Goal: Task Accomplishment & Management: Use online tool/utility

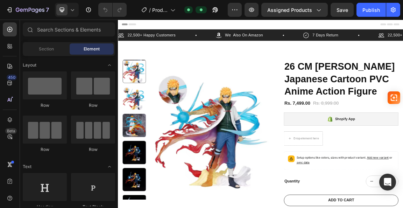
scroll to position [70, 0]
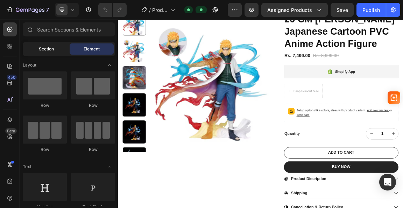
click at [43, 52] on span "Section" at bounding box center [46, 49] width 15 height 6
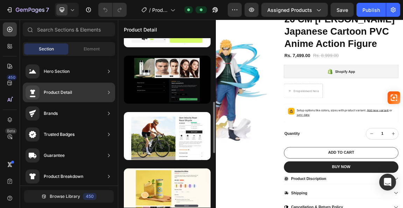
scroll to position [108, 0]
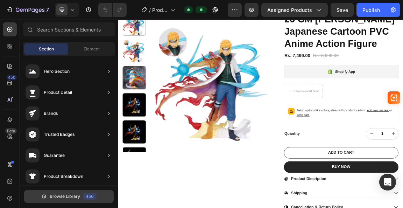
click at [58, 197] on span "Browse Library" at bounding box center [65, 196] width 30 height 6
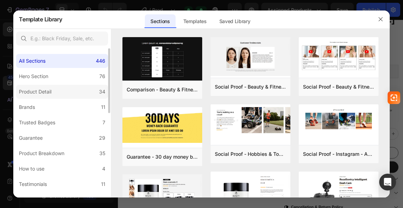
click at [55, 90] on label "Product Detail 34" at bounding box center [62, 92] width 92 height 14
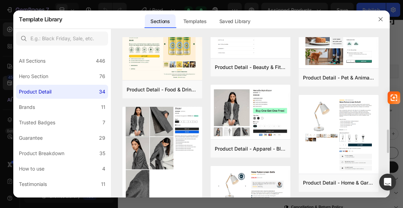
scroll to position [661, 0]
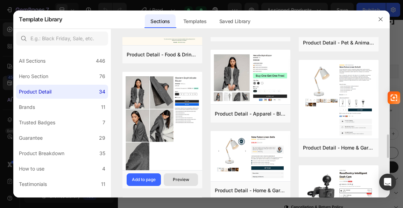
click at [179, 178] on div "Preview" at bounding box center [181, 179] width 16 height 6
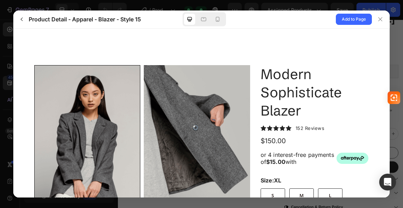
scroll to position [78, 0]
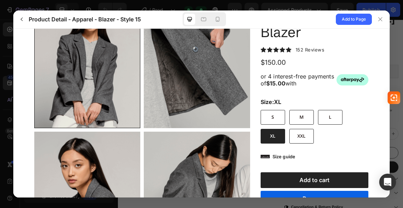
click at [263, 157] on icon at bounding box center [265, 155] width 9 height 3
click at [263, 156] on icon at bounding box center [265, 155] width 9 height 3
click at [353, 21] on span "Add to Page" at bounding box center [354, 19] width 24 height 8
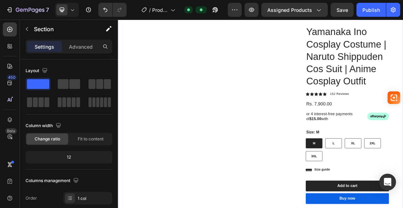
scroll to position [1221, 0]
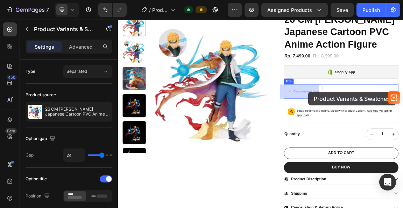
scroll to position [34, 0]
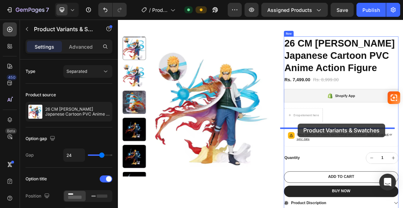
drag, startPoint x: 445, startPoint y: 198, endPoint x: 383, endPoint y: 173, distance: 67.1
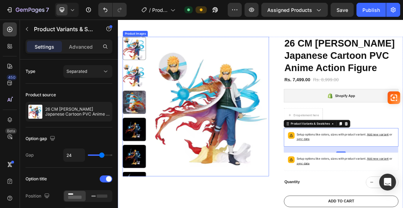
click at [270, 158] on img at bounding box center [255, 149] width 171 height 211
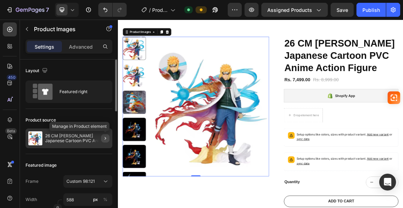
click at [102, 136] on button "button" at bounding box center [105, 138] width 8 height 8
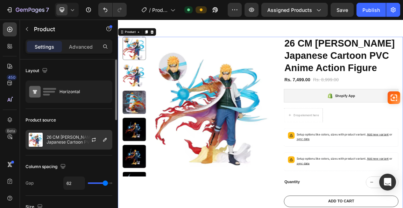
click at [81, 139] on p "26 CM [PERSON_NAME] Japanese Cartoon PVC Anime Action Figure" at bounding box center [78, 140] width 63 height 10
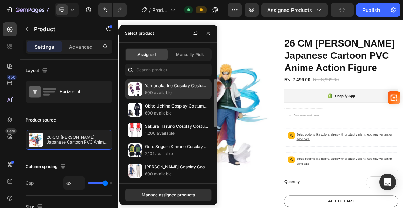
click at [161, 91] on p "500 available" at bounding box center [177, 92] width 64 height 7
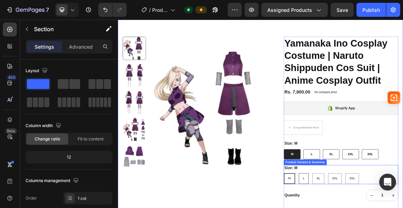
radio input "false"
radio input "true"
radio input "false"
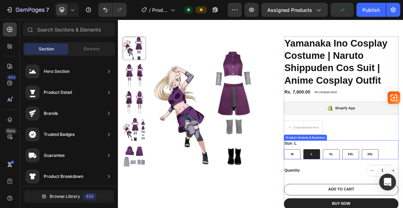
radio input "true"
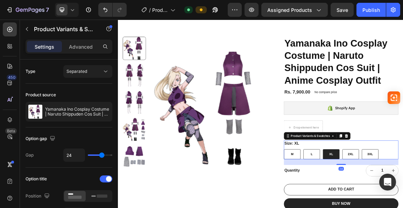
radio input "true"
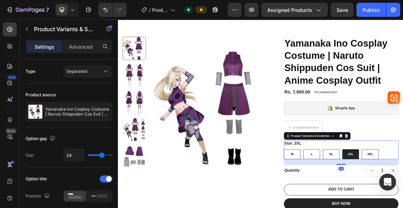
radio input "true"
click at [362, 208] on input "M M M" at bounding box center [362, 210] width 0 height 0
radio input "true"
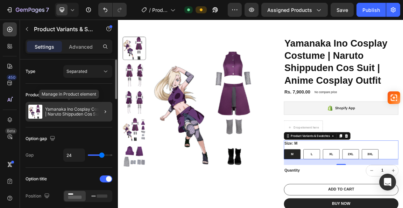
click at [72, 113] on p "Yamanaka Ino Cosplay Costume | Naruto Shippuden Cos Suit | Anime Cosplay Outfit" at bounding box center [77, 112] width 64 height 10
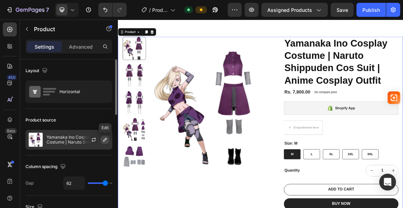
click at [105, 139] on icon "button" at bounding box center [104, 139] width 3 height 3
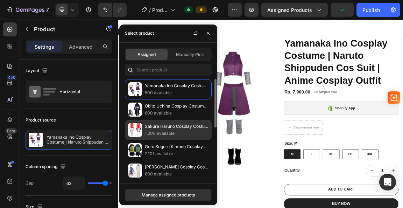
click at [160, 131] on p "1,200 available" at bounding box center [177, 133] width 64 height 7
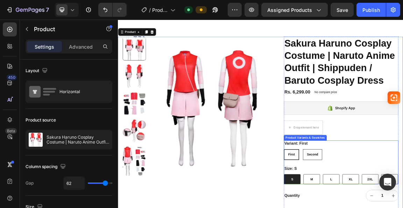
click at [390, 208] on input "Second Second Second" at bounding box center [390, 210] width 0 height 0
radio input "true"
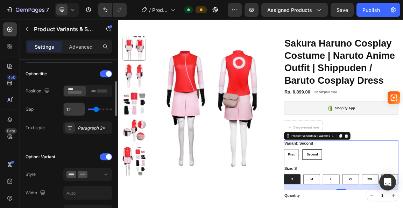
scroll to position [140, 0]
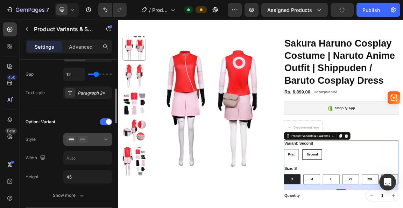
click at [98, 138] on div at bounding box center [87, 139] width 43 height 7
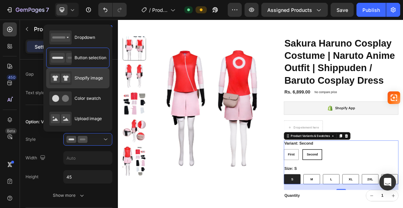
click at [84, 75] on span "Shopify image" at bounding box center [89, 78] width 28 height 6
type input "64"
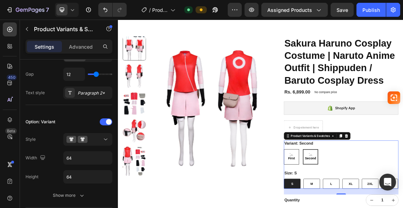
click at [362, 208] on input "First First First" at bounding box center [362, 210] width 0 height 0
radio input "true"
click at [390, 208] on input "Second Second Second" at bounding box center [390, 210] width 0 height 0
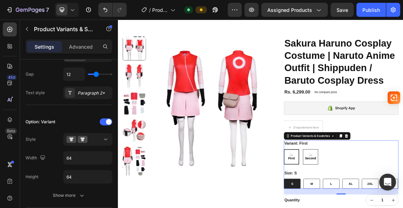
radio input "true"
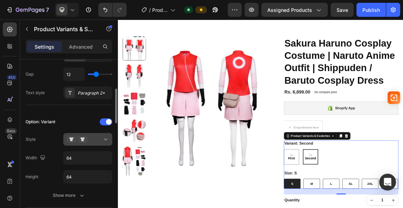
click at [98, 139] on div at bounding box center [87, 139] width 43 height 7
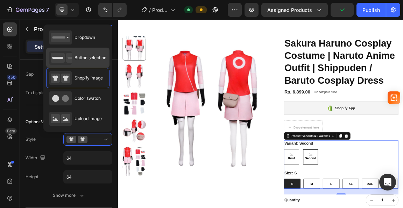
click at [75, 56] on span "Button selection" at bounding box center [91, 58] width 32 height 6
type input "45"
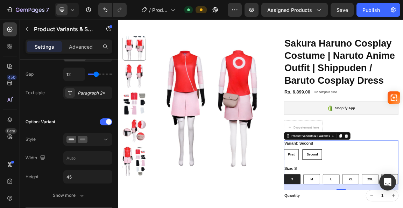
click at [362, 208] on input "First First First" at bounding box center [362, 210] width 0 height 0
radio input "true"
click at [390, 208] on input "Second Second Second" at bounding box center [390, 210] width 0 height 0
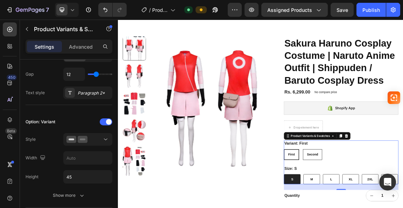
radio input "true"
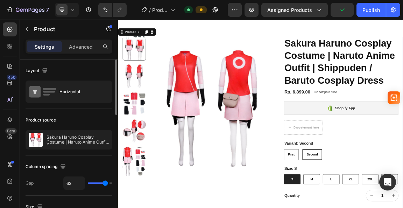
scroll to position [35, 0]
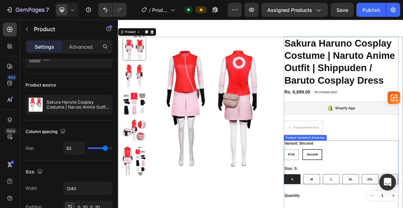
drag, startPoint x: 419, startPoint y: 217, endPoint x: 405, endPoint y: 217, distance: 14.0
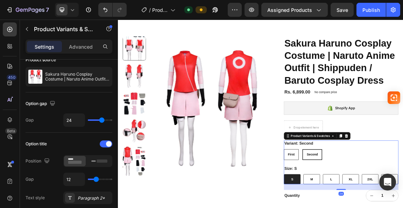
scroll to position [0, 0]
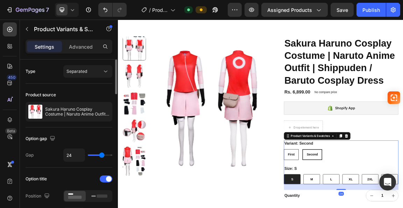
click at [362, 208] on input "First First First" at bounding box center [362, 210] width 0 height 0
radio input "true"
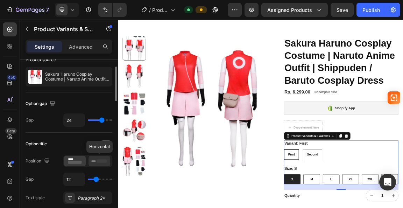
click at [90, 156] on div at bounding box center [100, 161] width 22 height 10
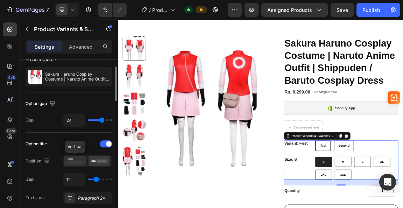
click at [78, 161] on rect at bounding box center [75, 162] width 14 height 3
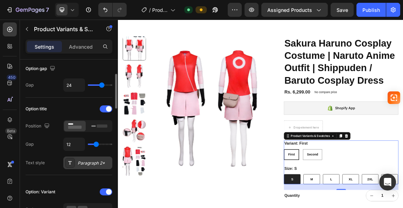
scroll to position [105, 0]
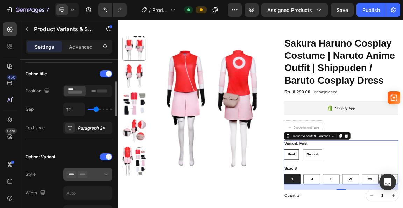
click at [86, 168] on button at bounding box center [87, 174] width 49 height 13
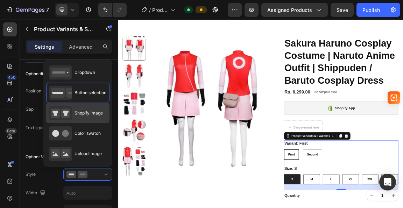
click at [84, 112] on span "Shopify image" at bounding box center [89, 113] width 28 height 6
type input "64"
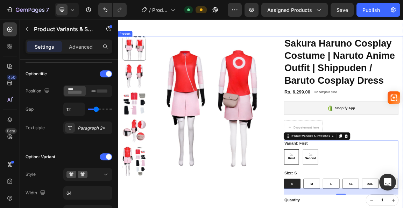
scroll to position [69, 0]
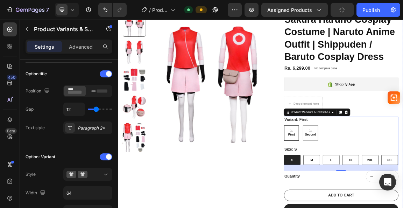
type input "45"
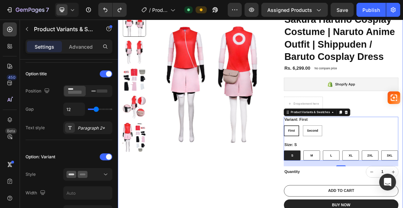
type input "64"
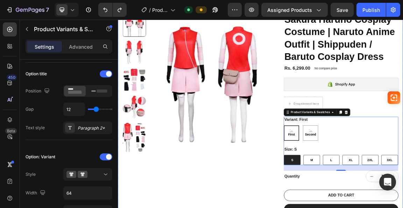
type input "45"
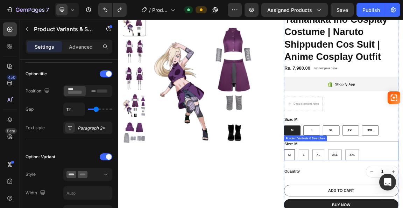
click at [362, 208] on input "M M M" at bounding box center [362, 210] width 0 height 0
radio input "false"
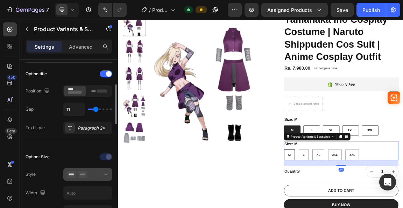
click at [101, 175] on div at bounding box center [87, 174] width 43 height 7
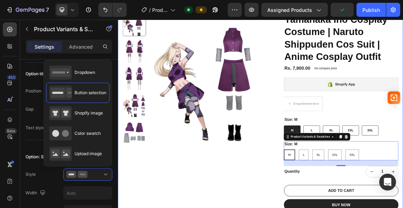
click at [226, 208] on div "Product Images" at bounding box center [233, 194] width 216 height 371
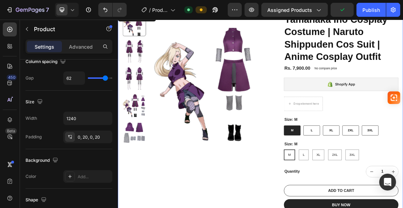
scroll to position [0, 0]
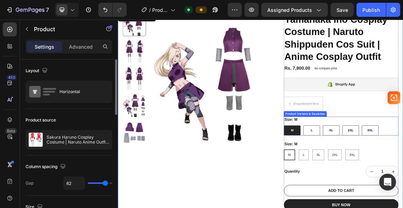
radio input "false"
radio input "true"
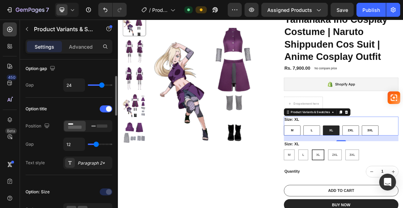
scroll to position [105, 0]
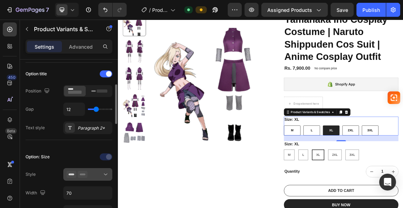
click at [101, 175] on div at bounding box center [87, 174] width 43 height 7
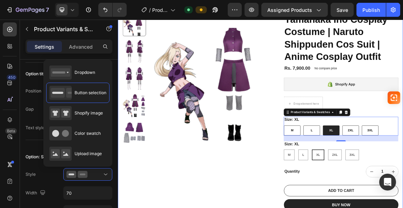
click at [214, 208] on div "Product Images" at bounding box center [233, 194] width 216 height 371
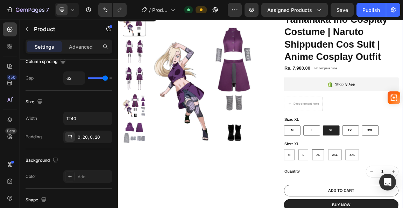
scroll to position [0, 0]
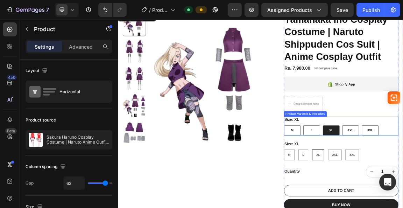
click at [373, 181] on span "M" at bounding box center [375, 182] width 4 height 5
click at [362, 175] on input "M M M" at bounding box center [362, 175] width 0 height 0
radio input "false"
radio input "true"
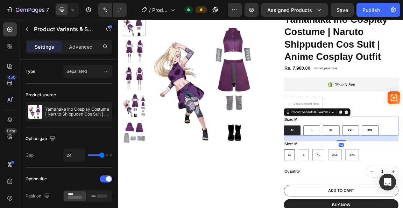
click at [402, 177] on div "L" at bounding box center [403, 182] width 3 height 13
click at [391, 175] on input "L L L" at bounding box center [391, 175] width 0 height 0
radio input "false"
radio input "true"
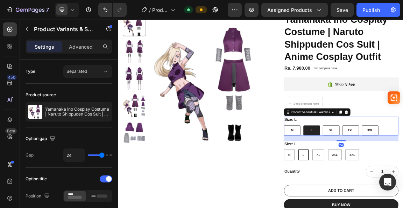
radio input "false"
radio input "true"
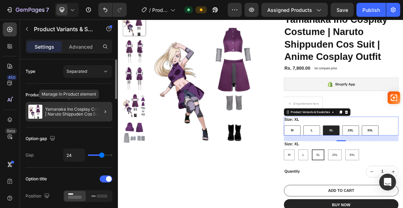
click at [74, 110] on p "Yamanaka Ino Cosplay Costume | Naruto Shippuden Cos Suit | Anime Cosplay Outfit" at bounding box center [77, 112] width 64 height 10
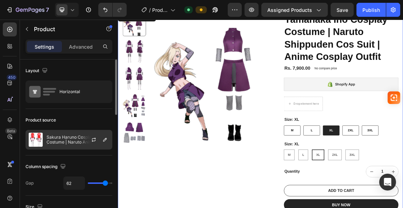
click at [66, 143] on p "Sakura Haruno Cosplay Costume | Naruto Anime Outfit | Shippuden / Baruto Cospla…" at bounding box center [78, 140] width 63 height 10
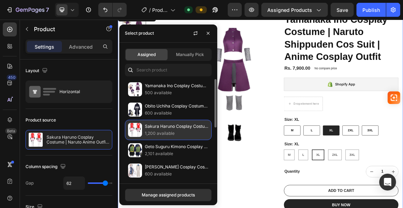
click at [162, 128] on p "Sakura Haruno Cosplay Costume | Naruto Anime Outfit | Shippuden / Baruto Cospla…" at bounding box center [177, 126] width 64 height 7
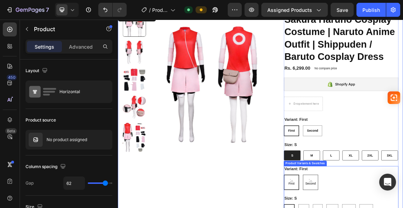
radio input "false"
radio input "true"
radio input "false"
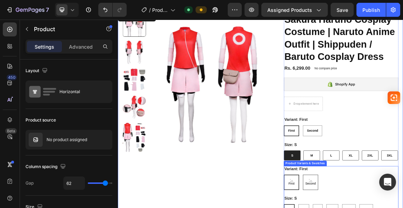
radio input "false"
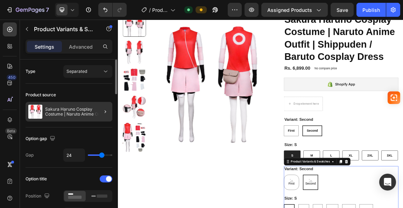
click at [94, 112] on div at bounding box center [103, 112] width 20 height 20
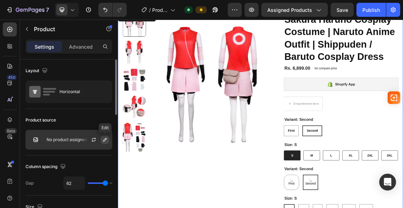
click at [103, 140] on icon "button" at bounding box center [105, 140] width 6 height 6
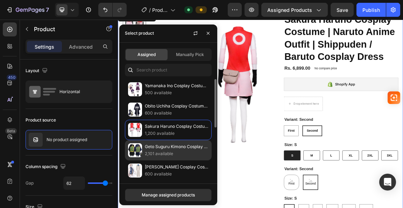
click at [146, 149] on p "Geto Suguru Kimono Cosplay Costume | Jujutsu Kaisen Full Set Anime Outfit" at bounding box center [177, 146] width 64 height 7
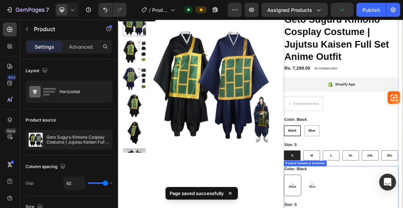
radio input "false"
radio input "true"
radio input "false"
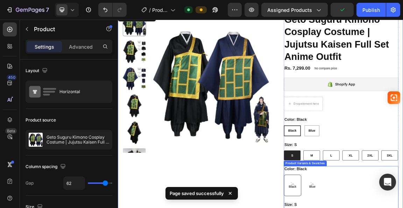
radio input "false"
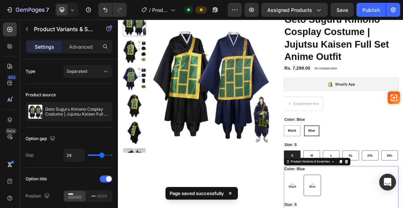
radio input "true"
radio input "false"
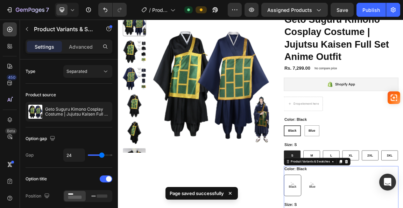
radio input "false"
radio input "true"
radio input "false"
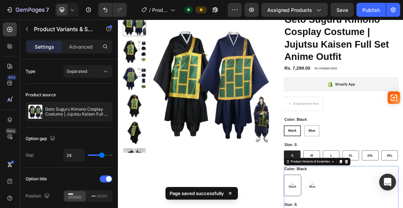
radio input "false"
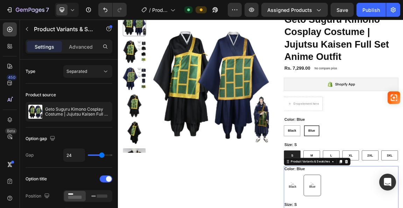
radio input "true"
radio input "false"
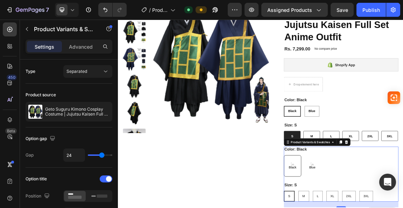
scroll to position [104, 0]
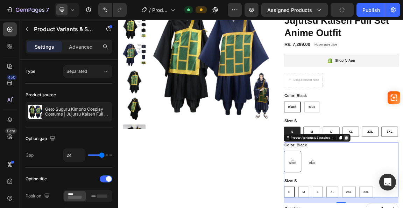
radio input "true"
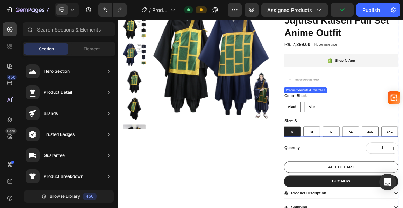
click at [370, 147] on span "Black" at bounding box center [374, 147] width 12 height 5
click at [362, 140] on input "Black Black Black" at bounding box center [362, 140] width 0 height 0
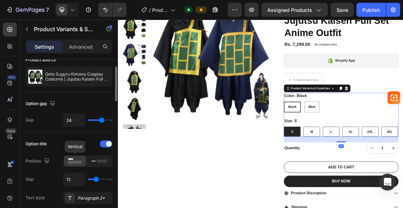
scroll to position [105, 0]
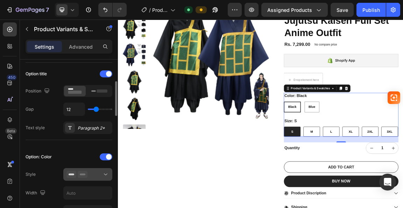
click at [86, 171] on icon at bounding box center [83, 174] width 10 height 7
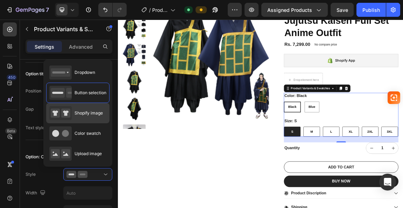
click at [72, 115] on div "Shopify image" at bounding box center [76, 113] width 54 height 14
type input "64"
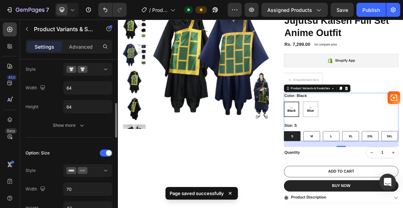
scroll to position [245, 0]
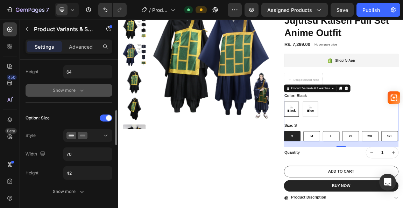
click at [73, 93] on button "Show more" at bounding box center [69, 90] width 87 height 13
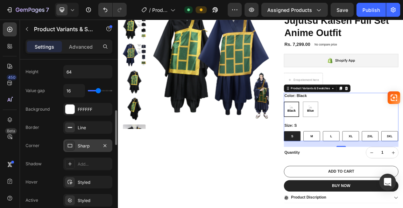
click at [83, 145] on div "Sharp" at bounding box center [88, 146] width 20 height 6
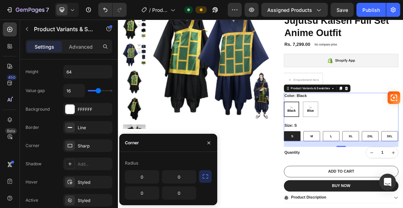
click at [203, 177] on icon "button" at bounding box center [205, 176] width 7 height 7
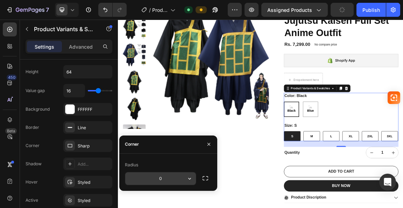
click at [169, 178] on input "0" at bounding box center [160, 178] width 71 height 13
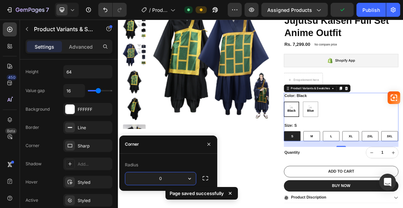
type input "3"
type input "12"
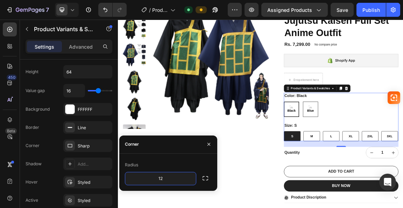
type input "12"
click at [395, 152] on span "Blue" at bounding box center [401, 153] width 13 height 7
click at [390, 140] on input "Blue Blue Blue" at bounding box center [390, 140] width 0 height 0
radio input "true"
click at [369, 153] on span "Black" at bounding box center [373, 153] width 15 height 7
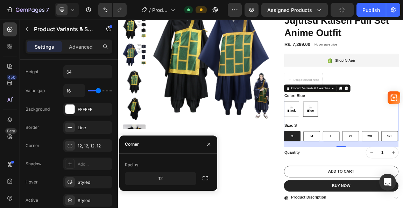
click at [362, 140] on input "Black Black Black" at bounding box center [362, 140] width 0 height 0
radio input "true"
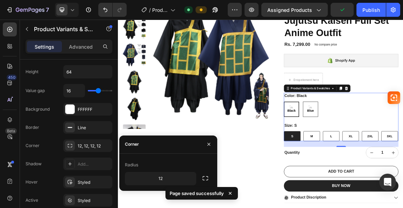
click at [395, 152] on span "Blue" at bounding box center [401, 153] width 13 height 7
click at [390, 140] on input "Blue Blue Blue" at bounding box center [390, 140] width 0 height 0
radio input "true"
click at [395, 193] on div "M" at bounding box center [403, 191] width 24 height 15
click at [391, 184] on input "M M M" at bounding box center [391, 183] width 0 height 0
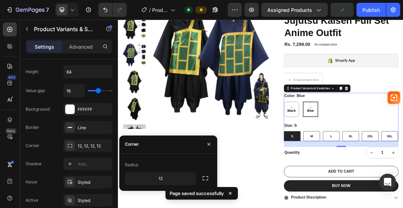
radio input "true"
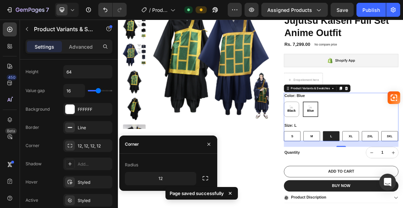
radio input "true"
click at [373, 187] on div "S" at bounding box center [374, 191] width 24 height 15
click at [362, 184] on input "S S S" at bounding box center [362, 183] width 0 height 0
radio input "true"
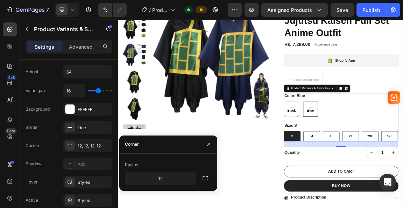
click at [283, 197] on div "Product Images" at bounding box center [233, 163] width 216 height 378
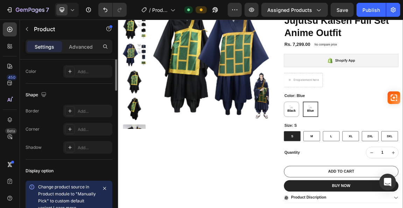
scroll to position [140, 0]
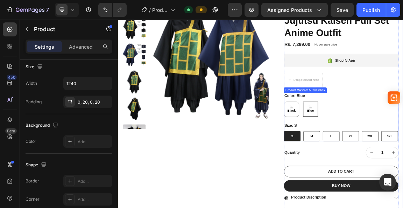
radio input "true"
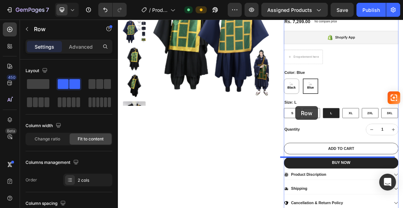
scroll to position [137, 0]
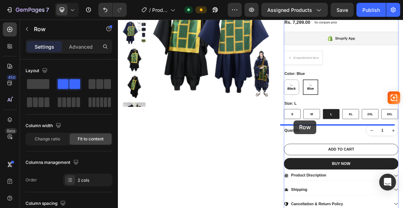
drag, startPoint x: 447, startPoint y: 182, endPoint x: 377, endPoint y: 168, distance: 71.6
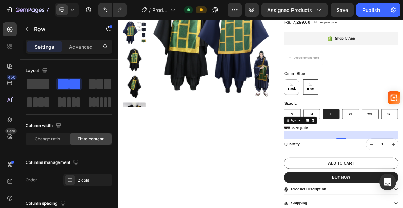
click at [332, 208] on div "Product Images" at bounding box center [233, 141] width 216 height 398
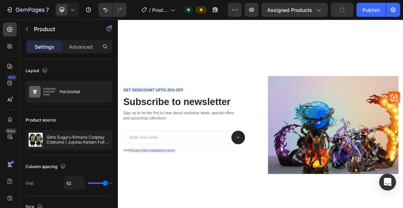
scroll to position [1152, 0]
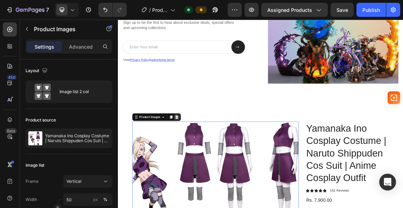
click at [203, 161] on icon at bounding box center [204, 163] width 5 height 5
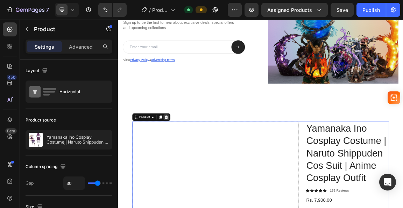
click at [189, 161] on icon at bounding box center [189, 163] width 6 height 6
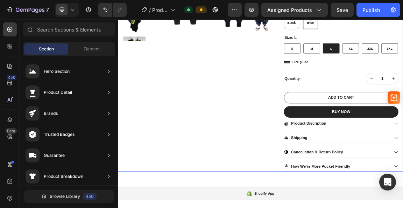
scroll to position [199, 0]
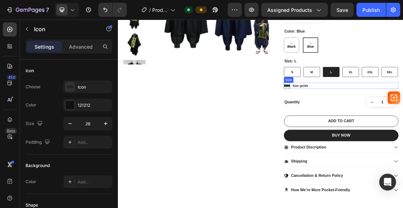
click at [363, 118] on icon at bounding box center [366, 116] width 9 height 3
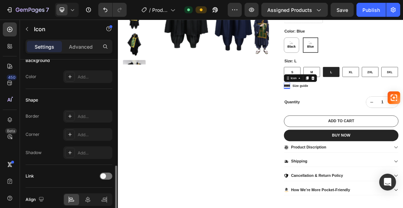
scroll to position [136, 0]
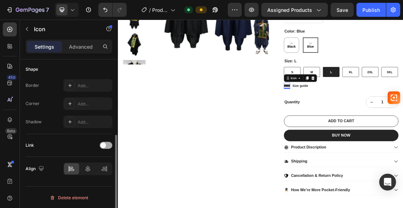
click at [100, 143] on div at bounding box center [106, 145] width 13 height 6
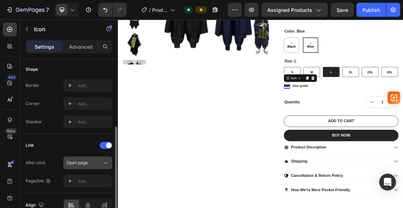
click at [94, 163] on div "Open page" at bounding box center [84, 163] width 36 height 6
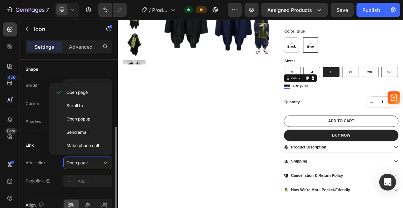
click at [50, 166] on div "After click Open page" at bounding box center [69, 162] width 87 height 13
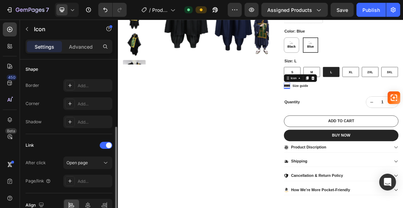
scroll to position [171, 0]
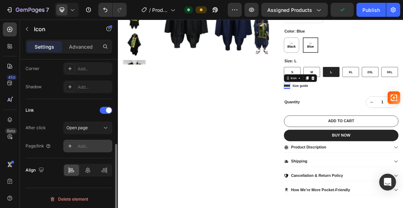
click at [71, 143] on icon at bounding box center [70, 146] width 6 height 6
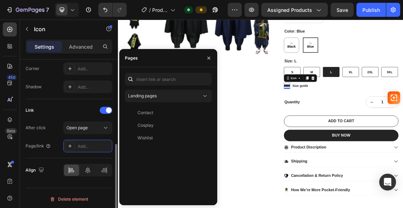
click at [55, 117] on div "Link After click Open page Page/link Add..." at bounding box center [69, 129] width 87 height 48
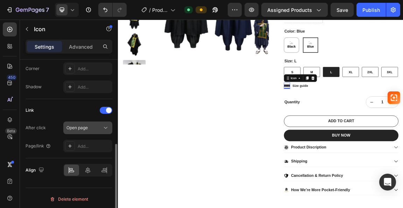
click at [89, 127] on div "Open page" at bounding box center [84, 128] width 36 height 6
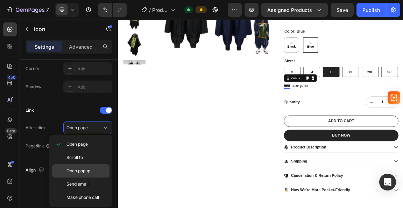
click at [84, 170] on span "Open popup" at bounding box center [78, 171] width 24 height 6
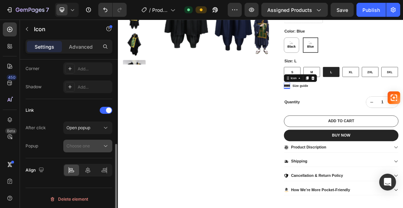
click at [95, 142] on div "Choose one" at bounding box center [87, 145] width 43 height 7
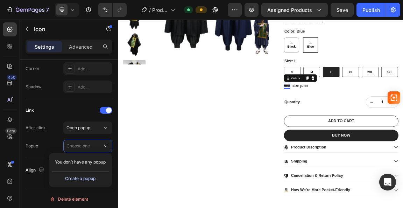
click at [87, 177] on div "Create a popup" at bounding box center [80, 178] width 30 height 6
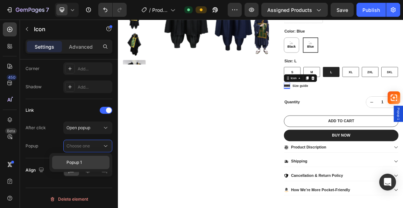
click at [78, 162] on span "Popup 1" at bounding box center [73, 162] width 15 height 6
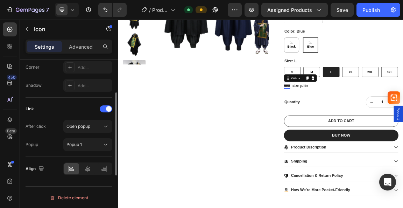
scroll to position [137, 0]
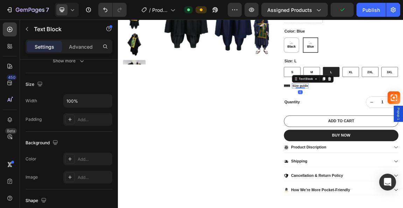
click at [376, 115] on p "Size guide" at bounding box center [386, 117] width 23 height 6
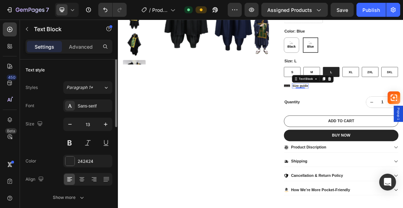
scroll to position [0, 0]
click at [363, 115] on icon at bounding box center [366, 116] width 9 height 3
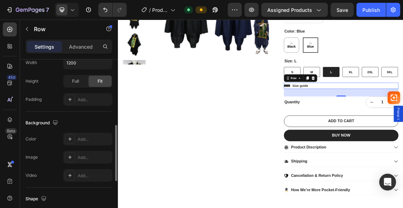
scroll to position [162, 0]
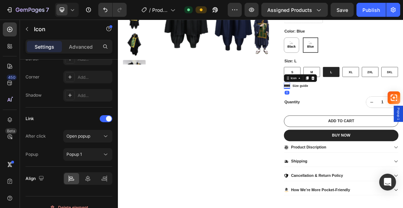
click at [363, 117] on icon at bounding box center [366, 116] width 9 height 3
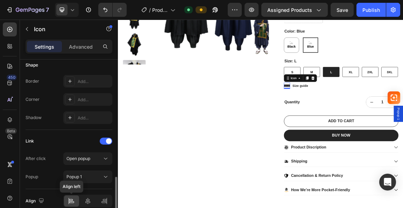
scroll to position [172, 0]
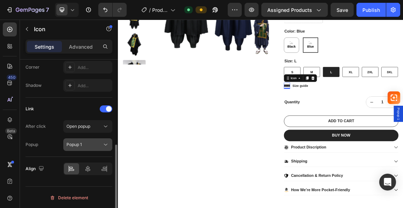
click at [101, 145] on div "Popup 1" at bounding box center [84, 144] width 36 height 6
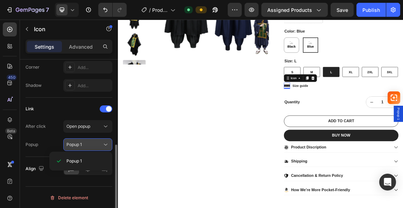
click at [98, 142] on div "Popup 1" at bounding box center [84, 144] width 36 height 6
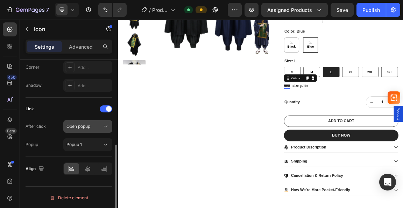
click at [98, 121] on button "Open popup" at bounding box center [87, 126] width 49 height 13
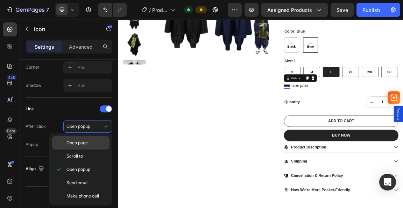
click at [85, 147] on div "Open page" at bounding box center [80, 142] width 57 height 13
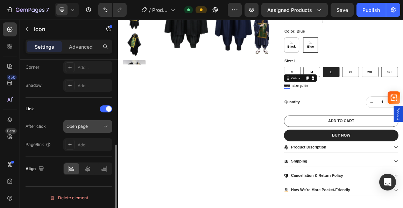
click at [97, 126] on div "Open page" at bounding box center [84, 126] width 36 height 6
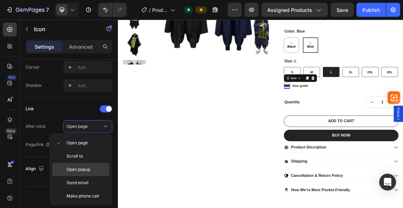
click at [90, 163] on div "Open popup" at bounding box center [80, 169] width 57 height 13
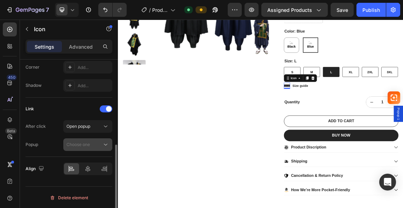
click at [93, 145] on div "Choose one" at bounding box center [84, 144] width 36 height 6
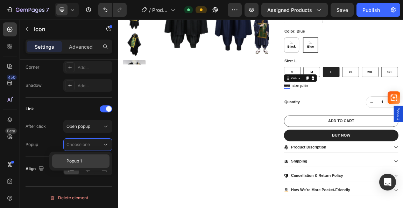
click at [77, 158] on span "Popup 1" at bounding box center [73, 161] width 15 height 6
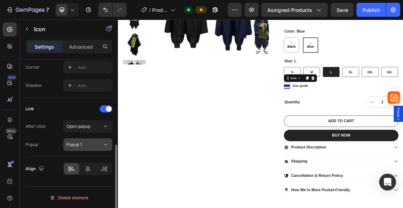
click at [76, 145] on span "Popup 1" at bounding box center [73, 144] width 15 height 5
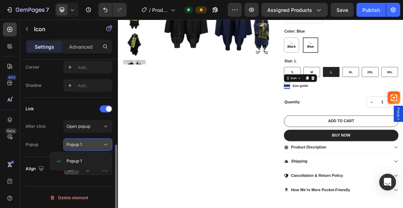
click at [76, 145] on span "Popup 1" at bounding box center [73, 144] width 15 height 5
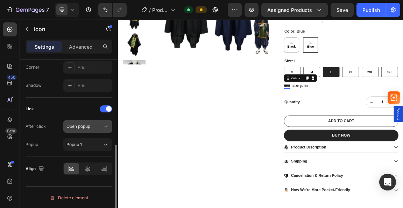
click at [79, 128] on span "Open popup" at bounding box center [78, 126] width 24 height 6
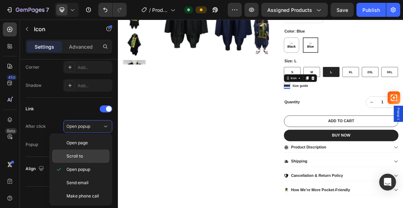
click at [72, 158] on span "Scroll to" at bounding box center [74, 156] width 16 height 6
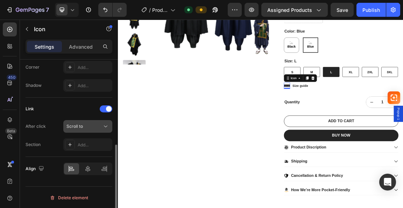
click at [92, 129] on button "Scroll to" at bounding box center [87, 126] width 49 height 13
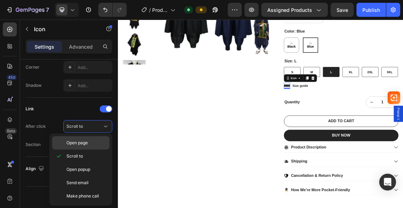
click at [81, 141] on span "Open page" at bounding box center [76, 143] width 21 height 6
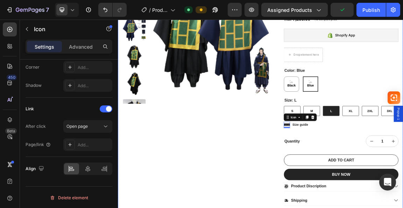
scroll to position [129, 0]
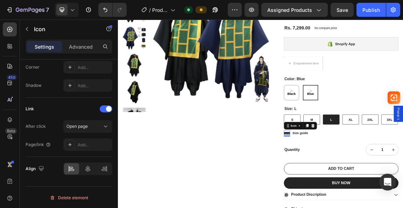
click at [362, 185] on icon at bounding box center [366, 186] width 9 height 3
click at [375, 185] on p "Size guide" at bounding box center [386, 187] width 23 height 6
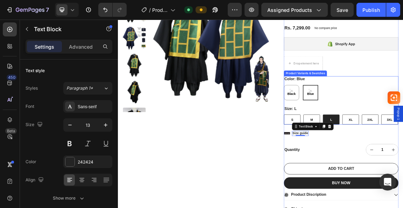
scroll to position [164, 0]
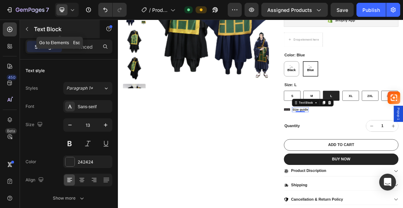
click at [24, 29] on icon "button" at bounding box center [27, 29] width 6 height 6
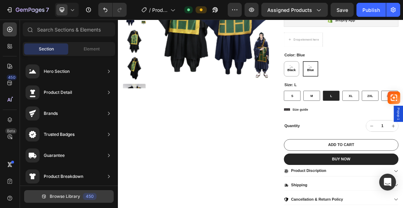
click at [55, 194] on span "Browse Library" at bounding box center [65, 196] width 30 height 6
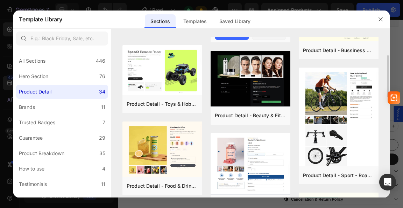
scroll to position [0, 0]
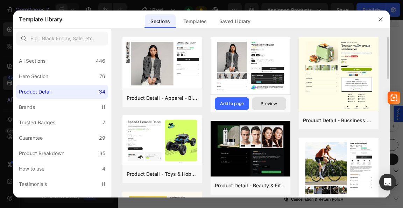
click at [268, 107] on button "Preview" at bounding box center [269, 103] width 34 height 13
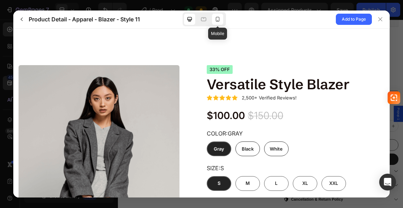
click at [220, 19] on icon at bounding box center [217, 19] width 7 height 7
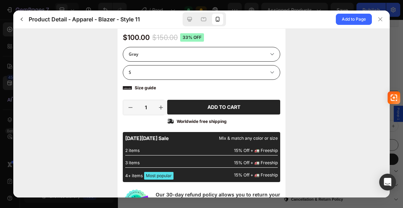
scroll to position [175, 0]
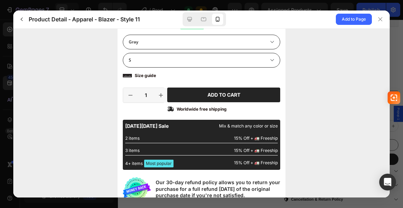
click at [129, 76] on icon at bounding box center [127, 75] width 9 height 9
click at [129, 75] on icon at bounding box center [127, 74] width 9 height 3
click at [136, 74] on p "Size guide" at bounding box center [145, 74] width 21 height 5
click at [139, 73] on p "Size guide" at bounding box center [145, 74] width 21 height 5
click at [347, 19] on span "Add to Page" at bounding box center [354, 19] width 24 height 8
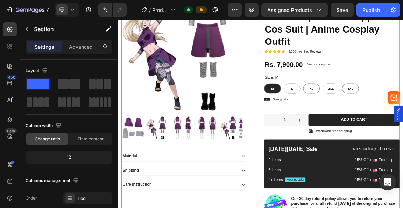
scroll to position [1442, 0]
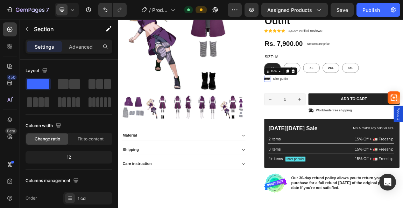
click at [333, 108] on icon at bounding box center [337, 106] width 9 height 9
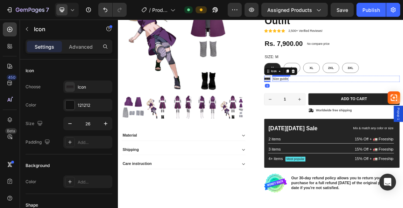
click at [358, 108] on p "Size guide" at bounding box center [357, 107] width 22 height 6
click at [338, 106] on icon at bounding box center [337, 106] width 9 height 3
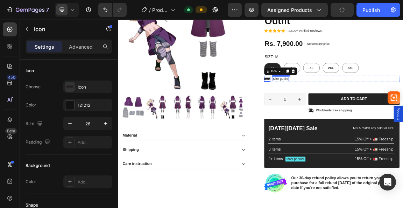
click at [349, 106] on p "Size guide" at bounding box center [357, 107] width 22 height 6
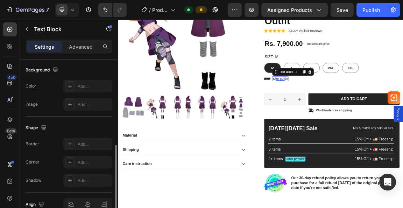
scroll to position [245, 0]
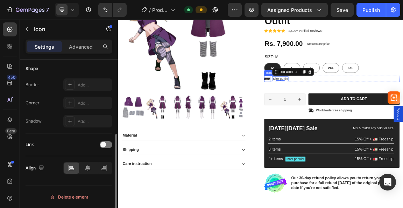
click at [336, 105] on icon at bounding box center [337, 106] width 9 height 3
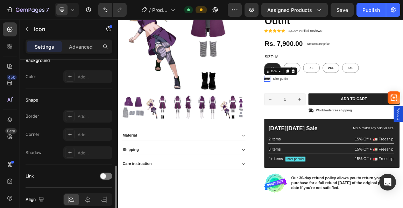
scroll to position [136, 0]
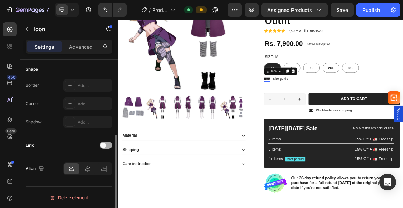
click at [103, 146] on span at bounding box center [103, 145] width 6 height 6
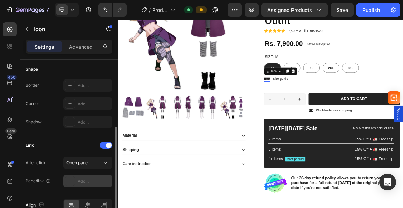
click at [72, 181] on icon at bounding box center [70, 181] width 6 height 6
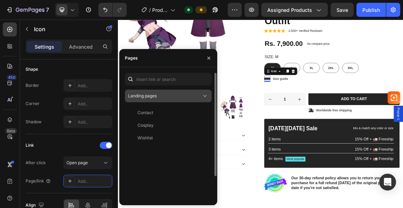
click at [162, 98] on div "Landing pages" at bounding box center [164, 96] width 73 height 6
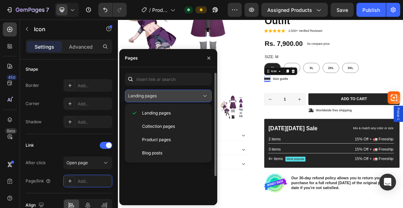
click at [162, 98] on div "Landing pages" at bounding box center [164, 96] width 73 height 6
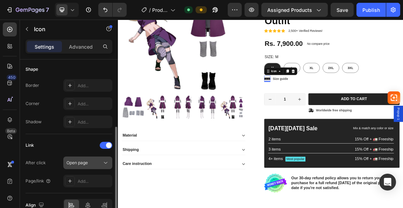
click at [105, 160] on icon at bounding box center [105, 162] width 7 height 7
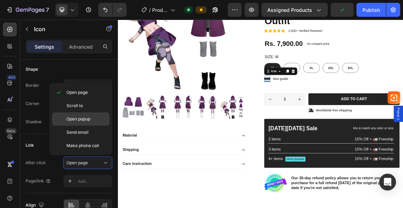
click at [80, 114] on div "Open popup" at bounding box center [80, 118] width 57 height 13
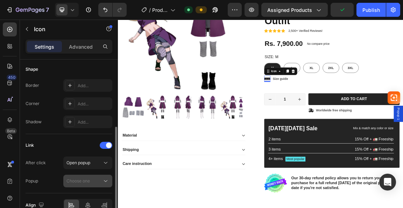
click at [82, 179] on span "Choose one" at bounding box center [77, 180] width 23 height 5
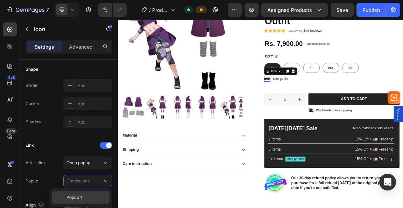
click at [82, 199] on p "Popup 1" at bounding box center [86, 197] width 40 height 6
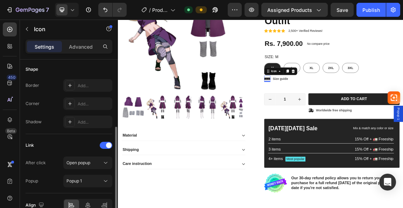
scroll to position [171, 0]
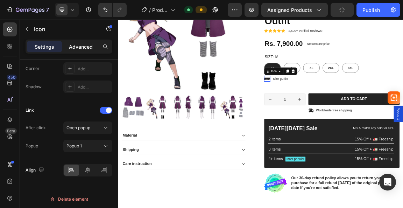
click at [82, 47] on p "Advanced" at bounding box center [81, 46] width 24 height 7
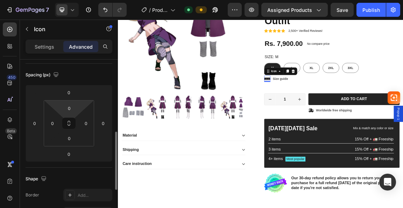
scroll to position [37, 0]
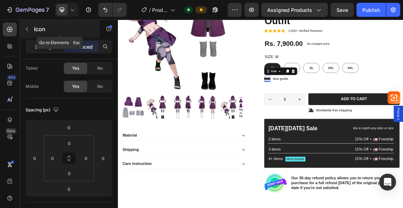
click at [29, 27] on icon "button" at bounding box center [27, 29] width 6 height 6
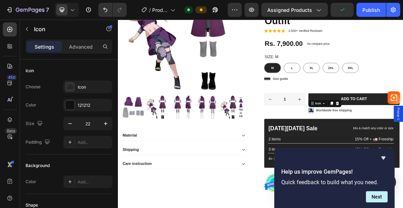
click at [398, 152] on icon at bounding box center [402, 153] width 8 height 6
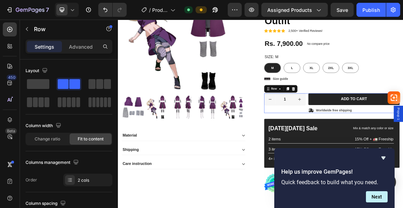
click at [367, 120] on icon at bounding box center [368, 121] width 4 height 5
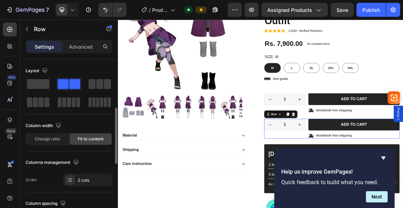
scroll to position [36, 0]
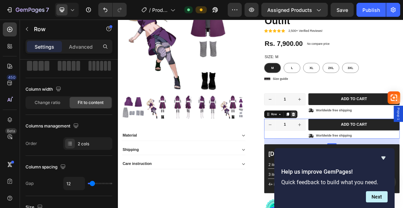
click at [374, 157] on icon at bounding box center [376, 158] width 5 height 5
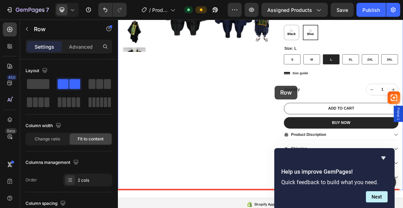
scroll to position [182, 0]
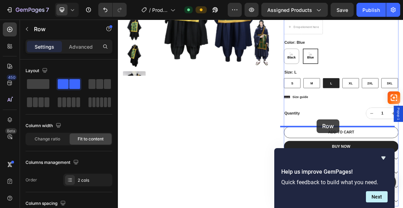
drag, startPoint x: 395, startPoint y: 145, endPoint x: 411, endPoint y: 166, distance: 27.0
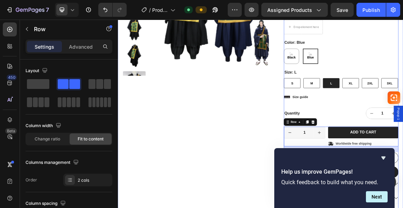
scroll to position [217, 0]
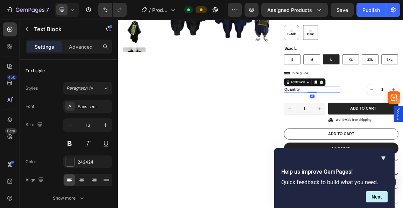
click at [382, 124] on div "Quantity" at bounding box center [403, 122] width 83 height 9
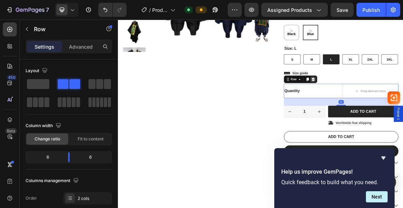
click at [403, 107] on icon at bounding box center [405, 107] width 5 height 5
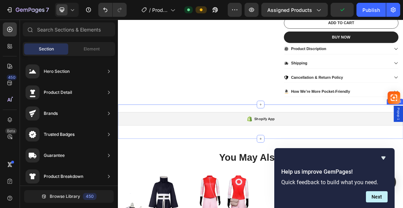
scroll to position [357, 0]
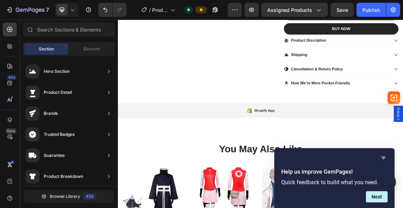
click at [383, 157] on icon "Hide survey" at bounding box center [383, 157] width 4 height 3
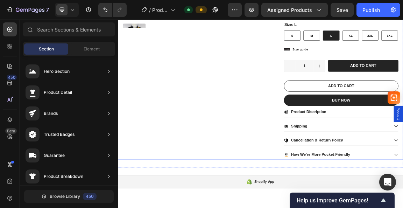
scroll to position [217, 0]
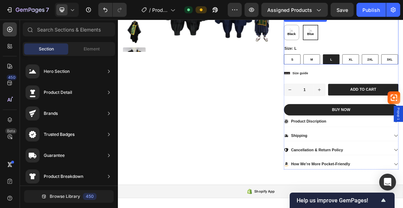
click at [401, 82] on div "M" at bounding box center [403, 78] width 4 height 13
click at [391, 71] on input "M M M" at bounding box center [391, 70] width 0 height 0
radio input "true"
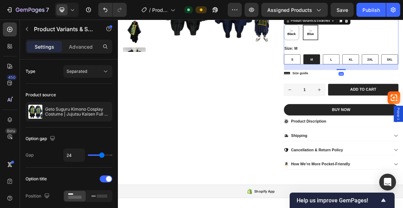
click at [366, 76] on div "S" at bounding box center [374, 78] width 24 height 15
click at [362, 71] on input "S S S" at bounding box center [362, 70] width 0 height 0
radio input "true"
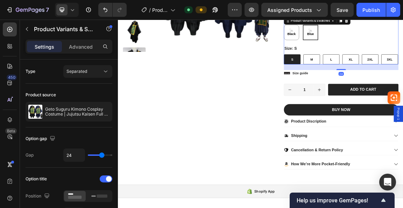
radio input "true"
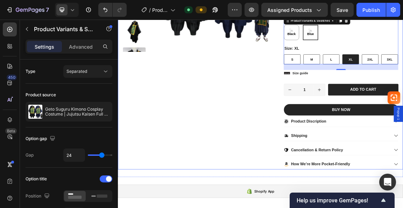
scroll to position [182, 0]
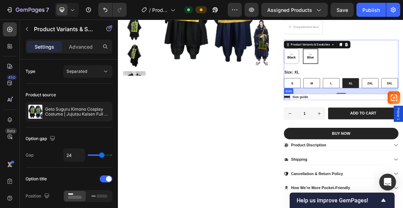
click at [362, 134] on icon at bounding box center [366, 133] width 9 height 3
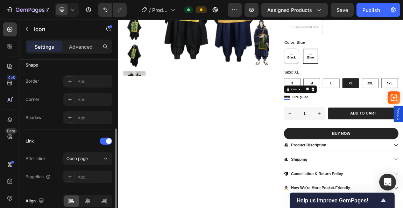
scroll to position [172, 0]
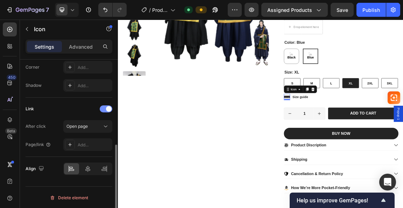
click at [106, 108] on span at bounding box center [109, 109] width 6 height 6
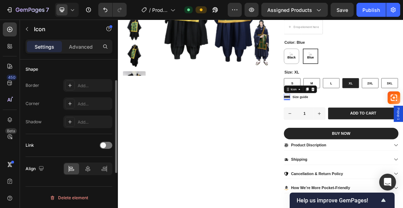
scroll to position [101, 0]
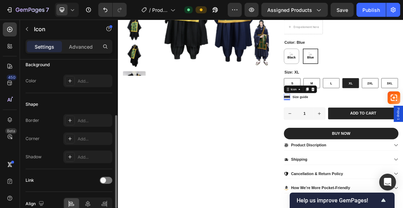
click at [364, 133] on icon at bounding box center [366, 133] width 9 height 3
click at [380, 130] on div "Size guide Text Block" at bounding box center [386, 133] width 24 height 7
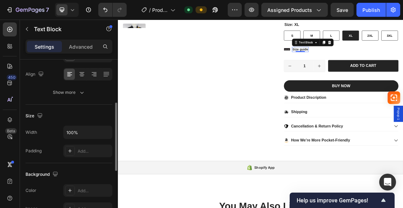
scroll to position [0, 0]
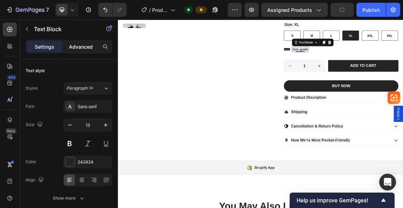
click at [84, 47] on p "Advanced" at bounding box center [81, 46] width 24 height 7
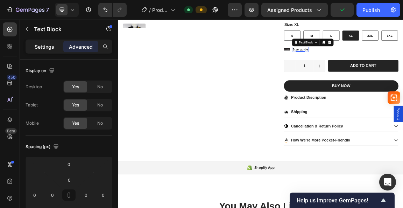
click at [42, 45] on p "Settings" at bounding box center [45, 46] width 20 height 7
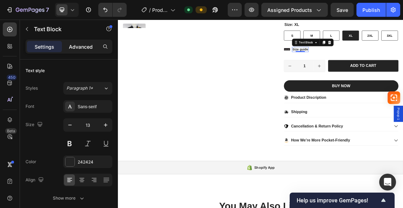
click at [73, 45] on p "Advanced" at bounding box center [81, 46] width 24 height 7
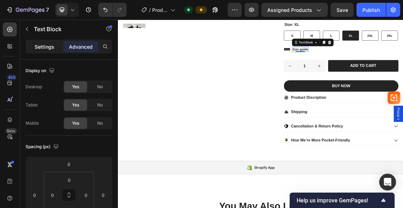
click at [51, 45] on p "Settings" at bounding box center [45, 46] width 20 height 7
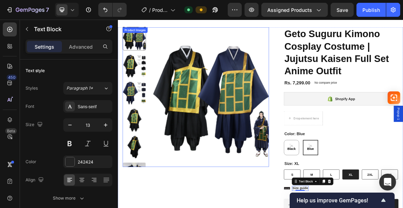
scroll to position [42, 0]
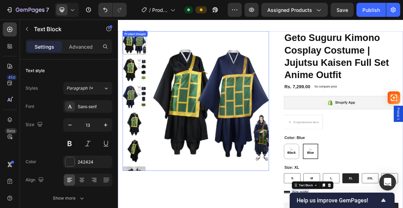
click at [144, 88] on img at bounding box center [142, 93] width 34 height 34
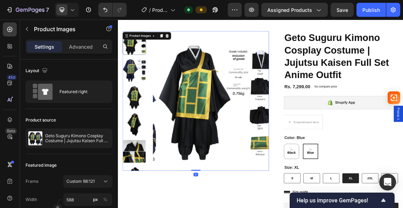
drag, startPoint x: 142, startPoint y: 127, endPoint x: 197, endPoint y: 152, distance: 60.4
click at [142, 127] on img at bounding box center [142, 134] width 34 height 34
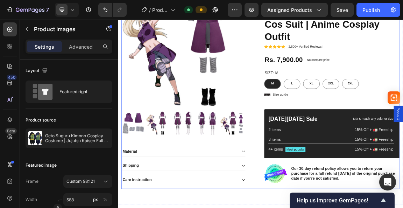
scroll to position [1400, 0]
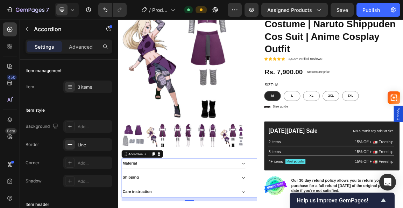
scroll to position [1330, 0]
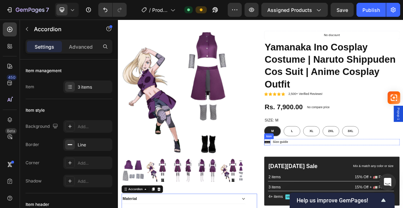
click at [335, 198] on icon at bounding box center [337, 199] width 9 height 9
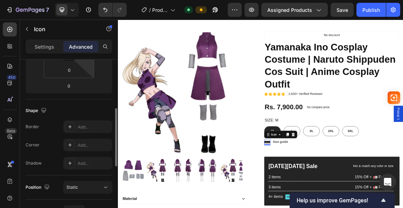
scroll to position [175, 0]
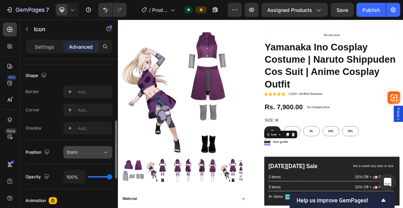
click at [101, 151] on div "Static" at bounding box center [84, 152] width 36 height 6
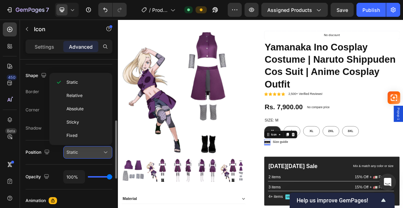
click at [101, 151] on div "Static" at bounding box center [84, 152] width 36 height 6
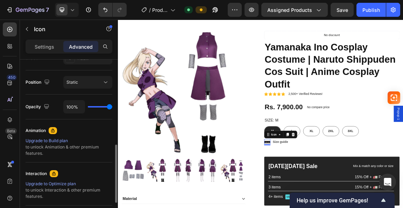
scroll to position [280, 0]
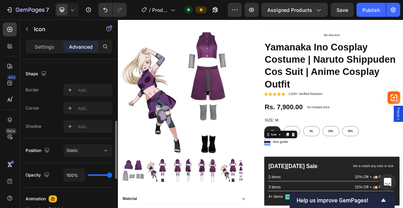
drag, startPoint x: 45, startPoint y: 46, endPoint x: 44, endPoint y: 65, distance: 19.6
click at [45, 46] on p "Settings" at bounding box center [45, 46] width 20 height 7
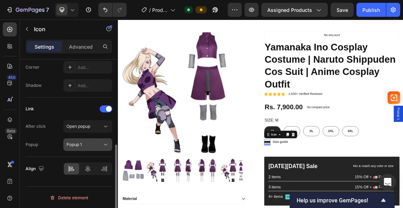
click at [100, 146] on div "Popup 1" at bounding box center [84, 144] width 36 height 6
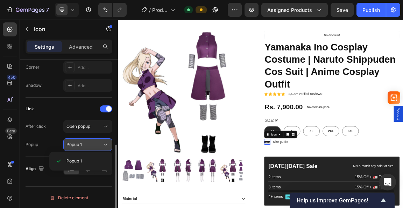
click at [100, 146] on div "Popup 1" at bounding box center [84, 144] width 36 height 6
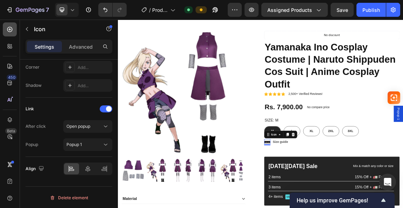
click at [8, 31] on icon at bounding box center [9, 29] width 7 height 7
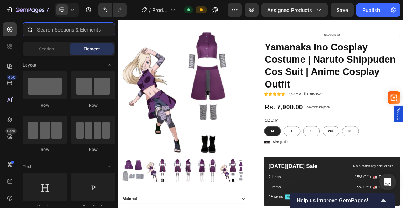
click at [55, 31] on input "text" at bounding box center [69, 29] width 92 height 14
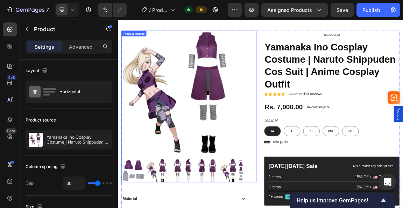
click at [318, 76] on div "Product Images" at bounding box center [222, 147] width 199 height 223
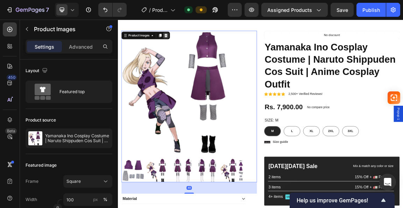
click at [187, 42] on icon at bounding box center [189, 43] width 5 height 5
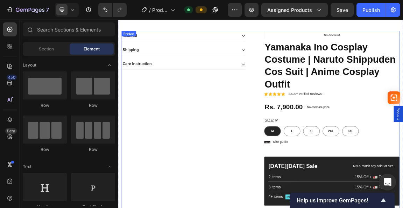
click at [314, 127] on div "Material Shipping Care instruction Accordion" at bounding box center [222, 183] width 199 height 294
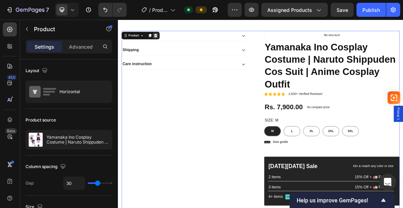
click at [175, 44] on icon at bounding box center [173, 43] width 6 height 6
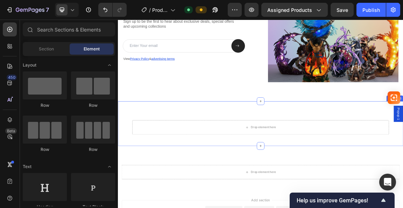
scroll to position [1120, 0]
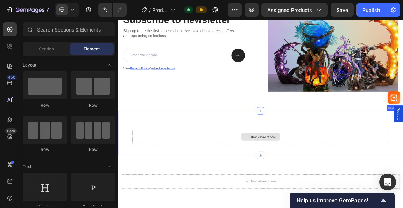
click at [250, 183] on div "Drop element here" at bounding box center [328, 192] width 378 height 21
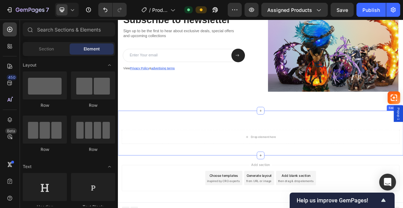
click at [356, 169] on div "Drop element here Section 7" at bounding box center [328, 187] width 420 height 66
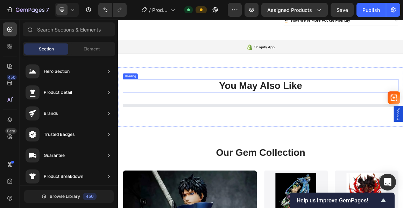
scroll to position [359, 0]
